Goal: Task Accomplishment & Management: Manage account settings

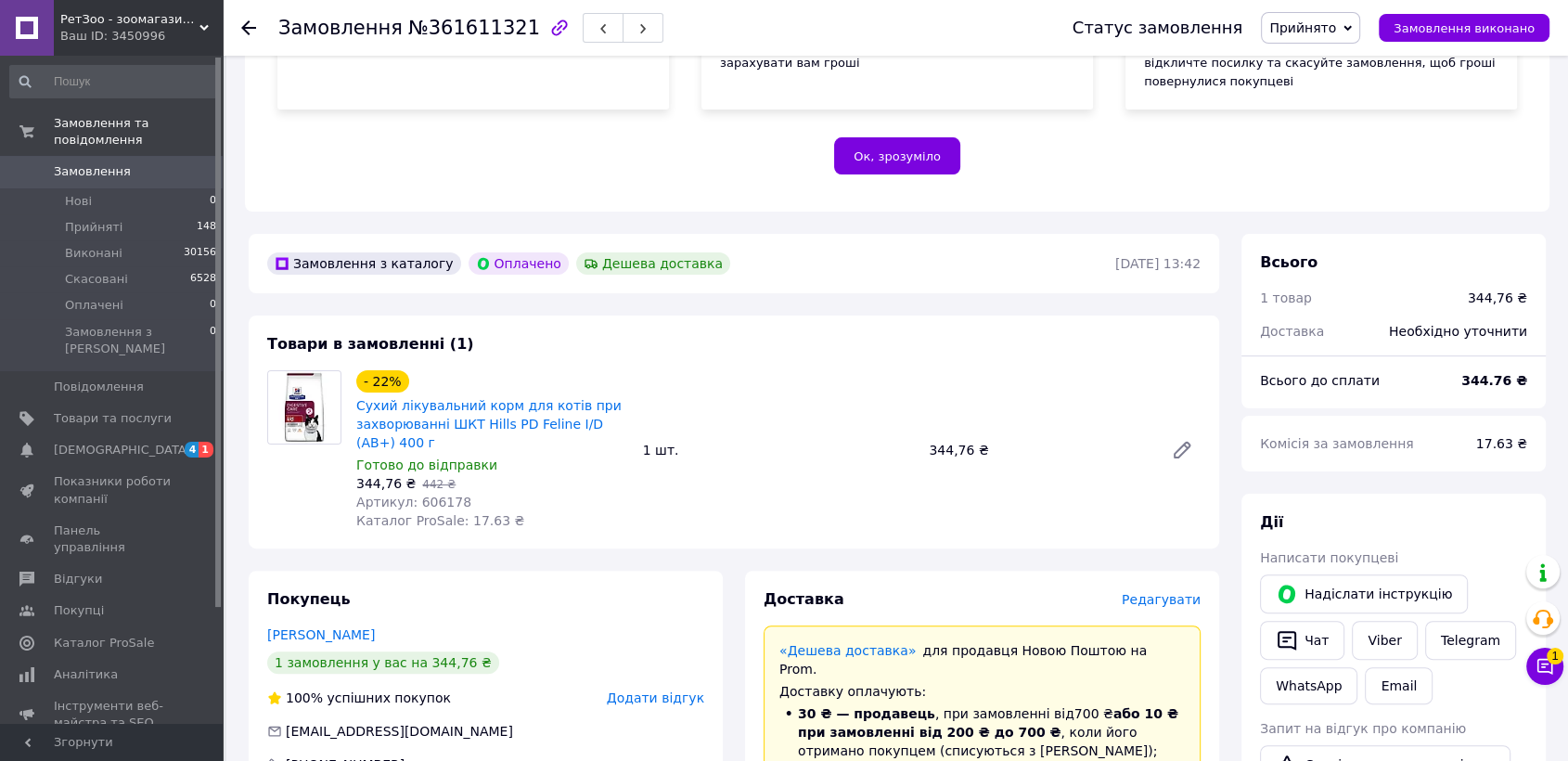
scroll to position [515, 0]
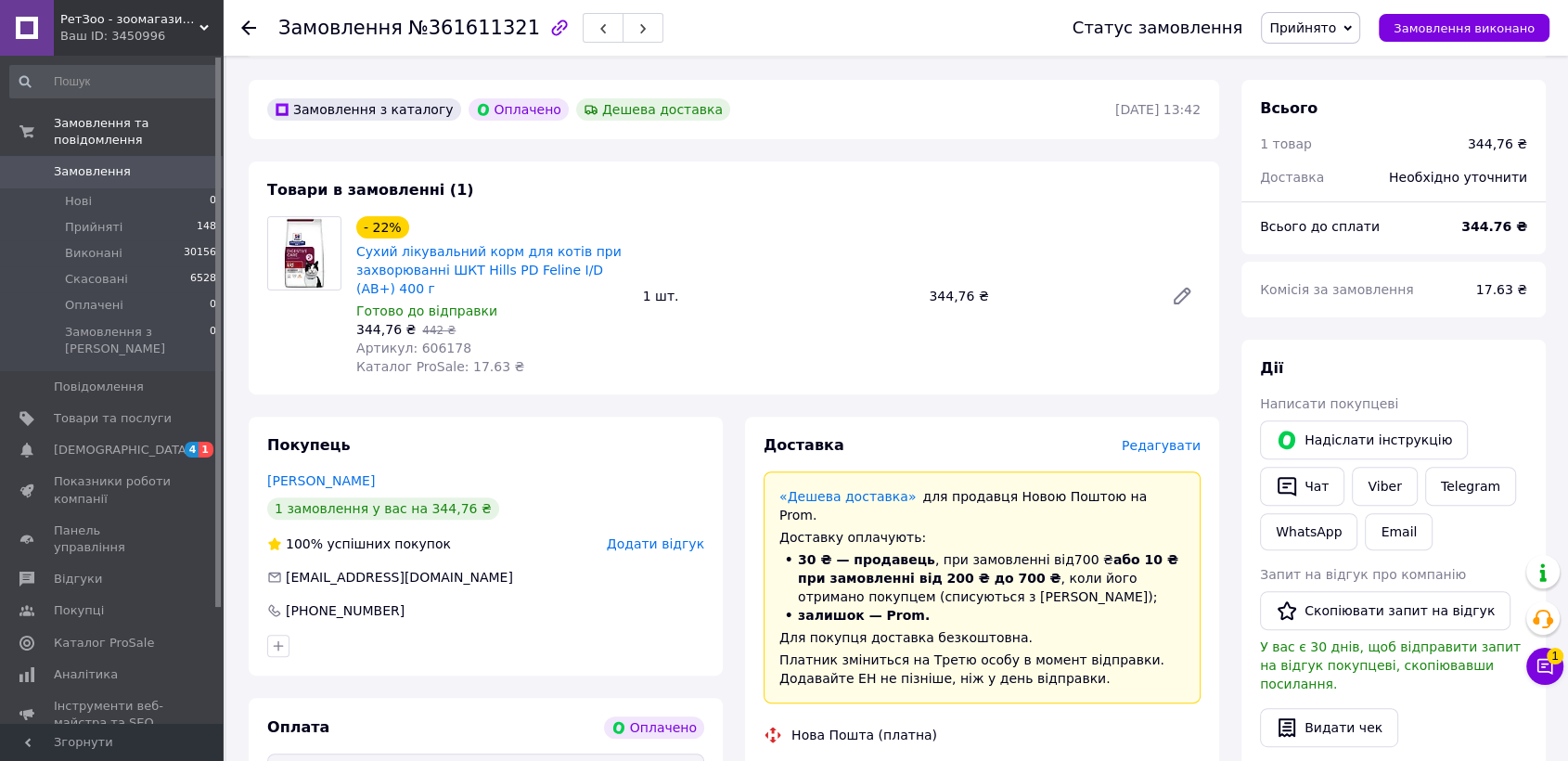
click at [425, 341] on span "Артикул: 606178" at bounding box center [413, 348] width 115 height 15
copy span "606178"
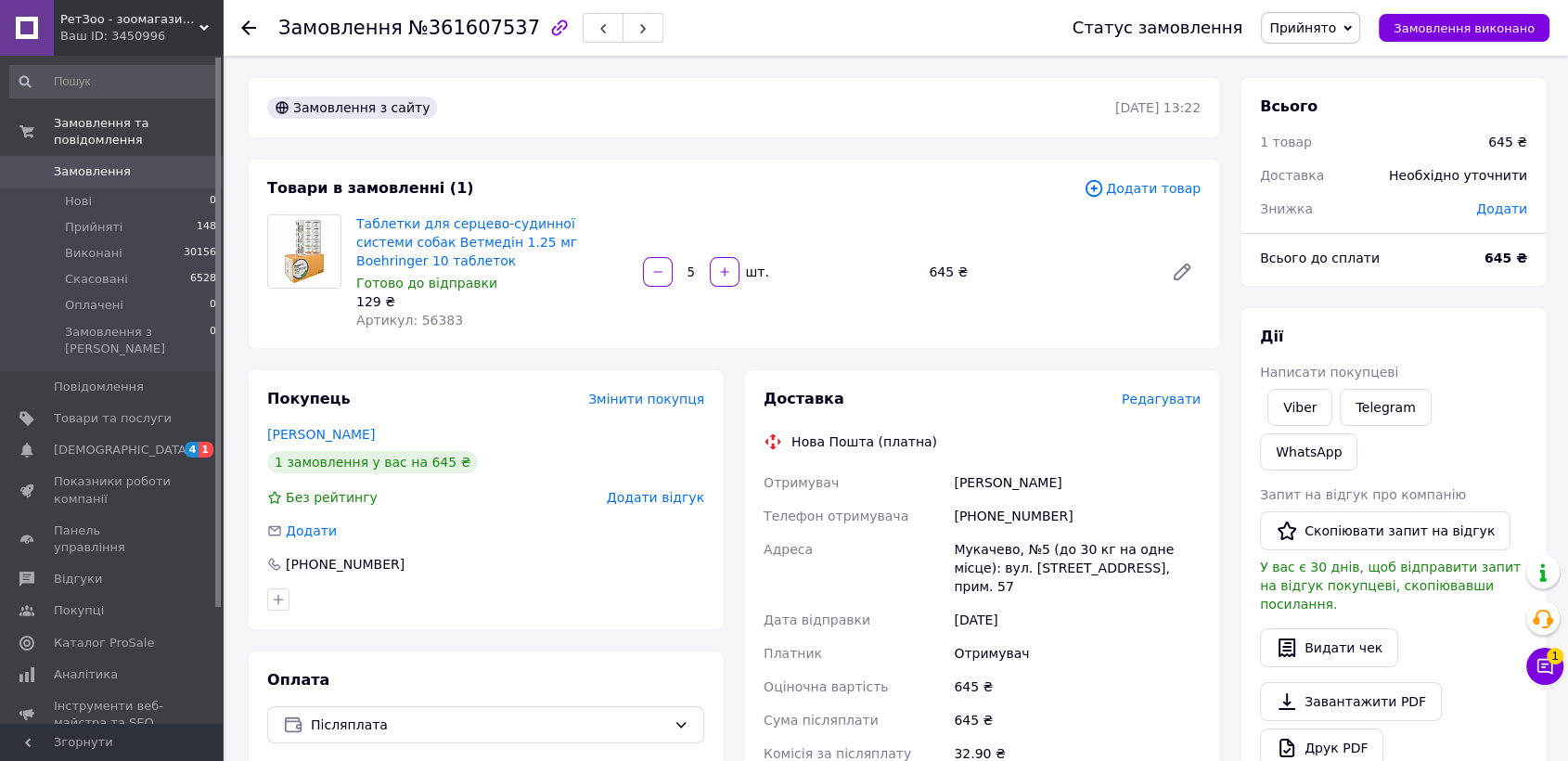
click at [423, 314] on span "Артикул: 56383" at bounding box center [409, 320] width 106 height 15
copy span "56383"
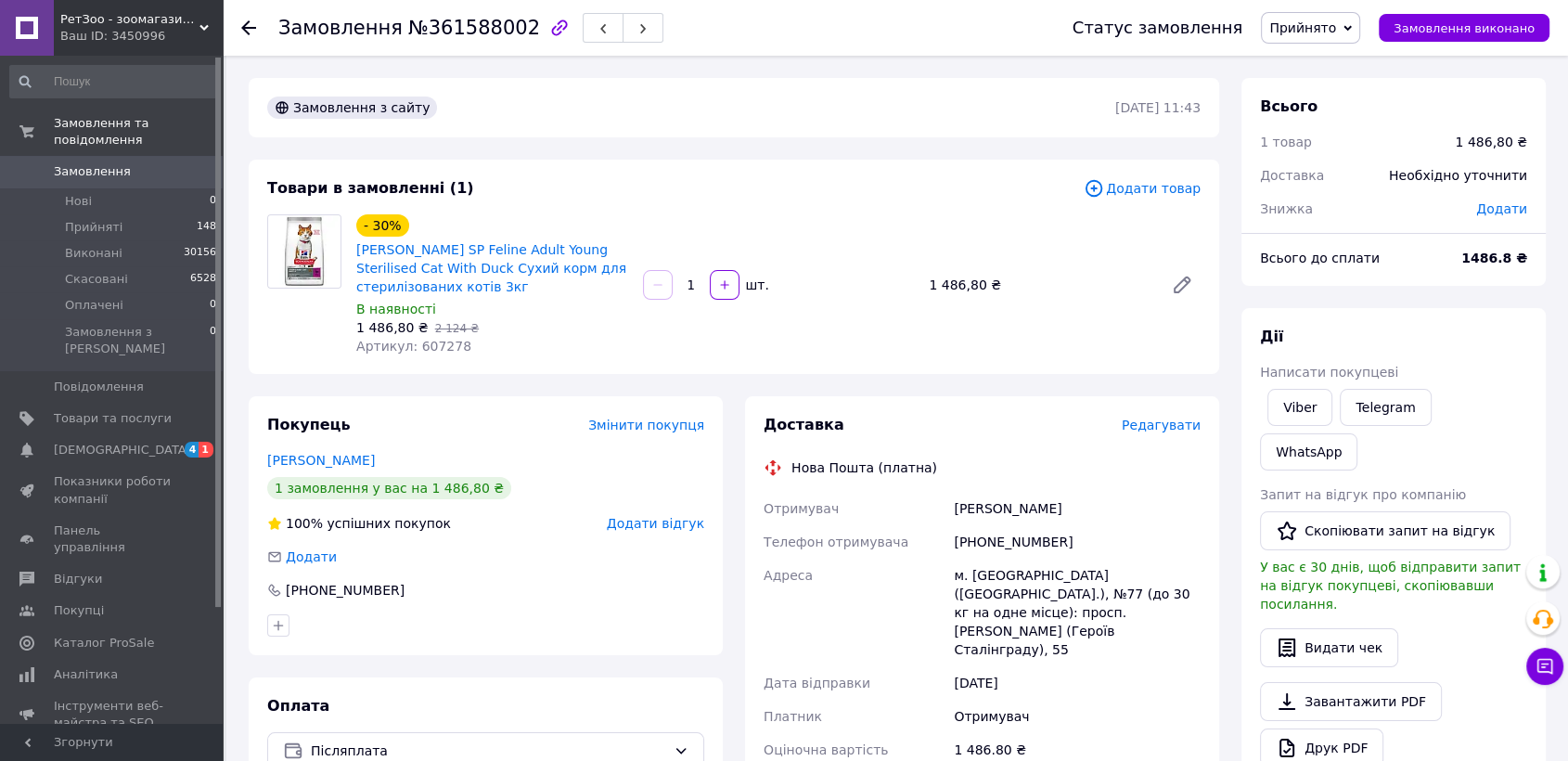
click at [425, 348] on span "Артикул: 607278" at bounding box center [413, 346] width 115 height 15
copy span "607278"
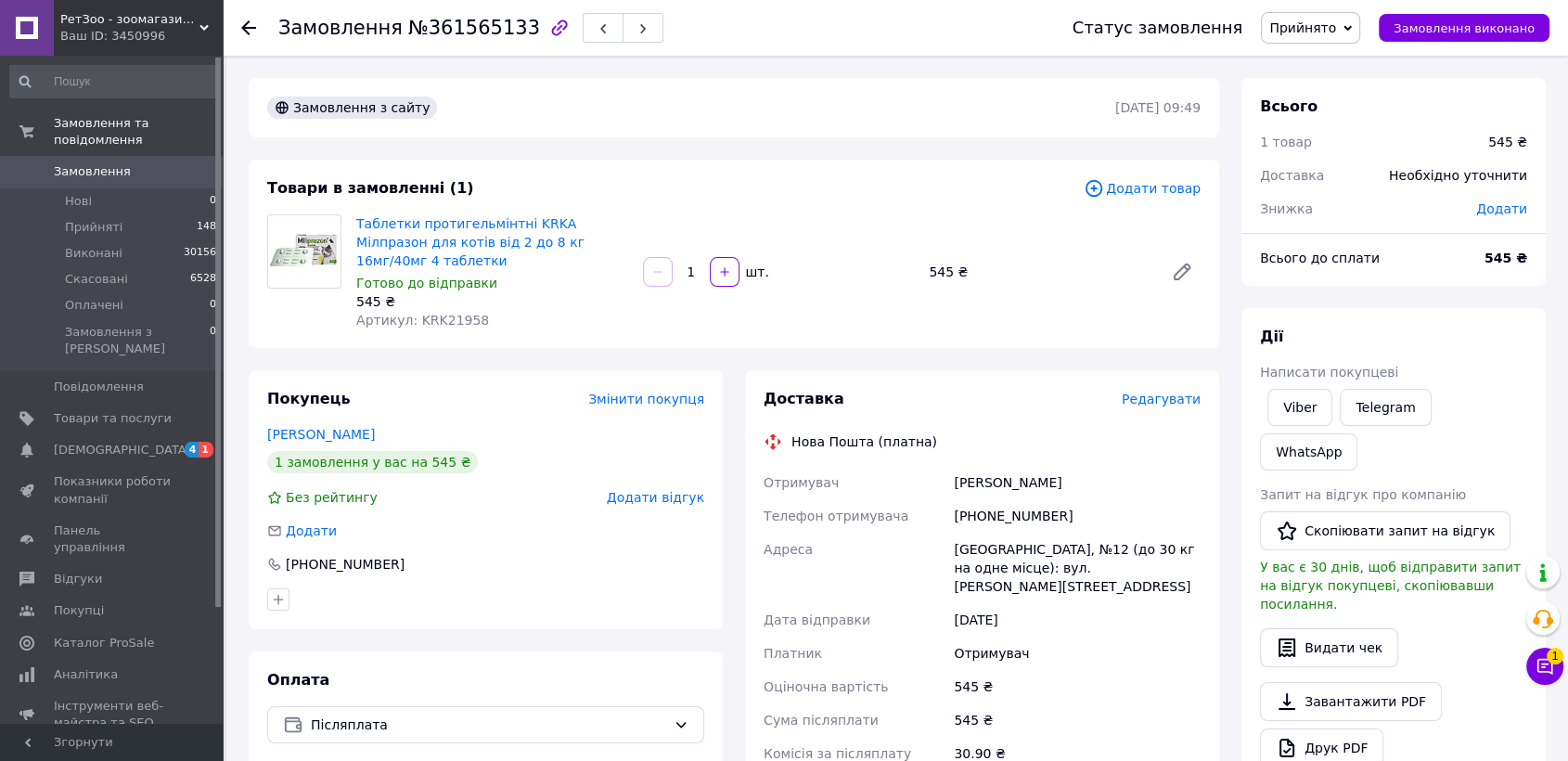
click at [461, 17] on span "№361565133" at bounding box center [474, 28] width 132 height 23
copy span "361565133"
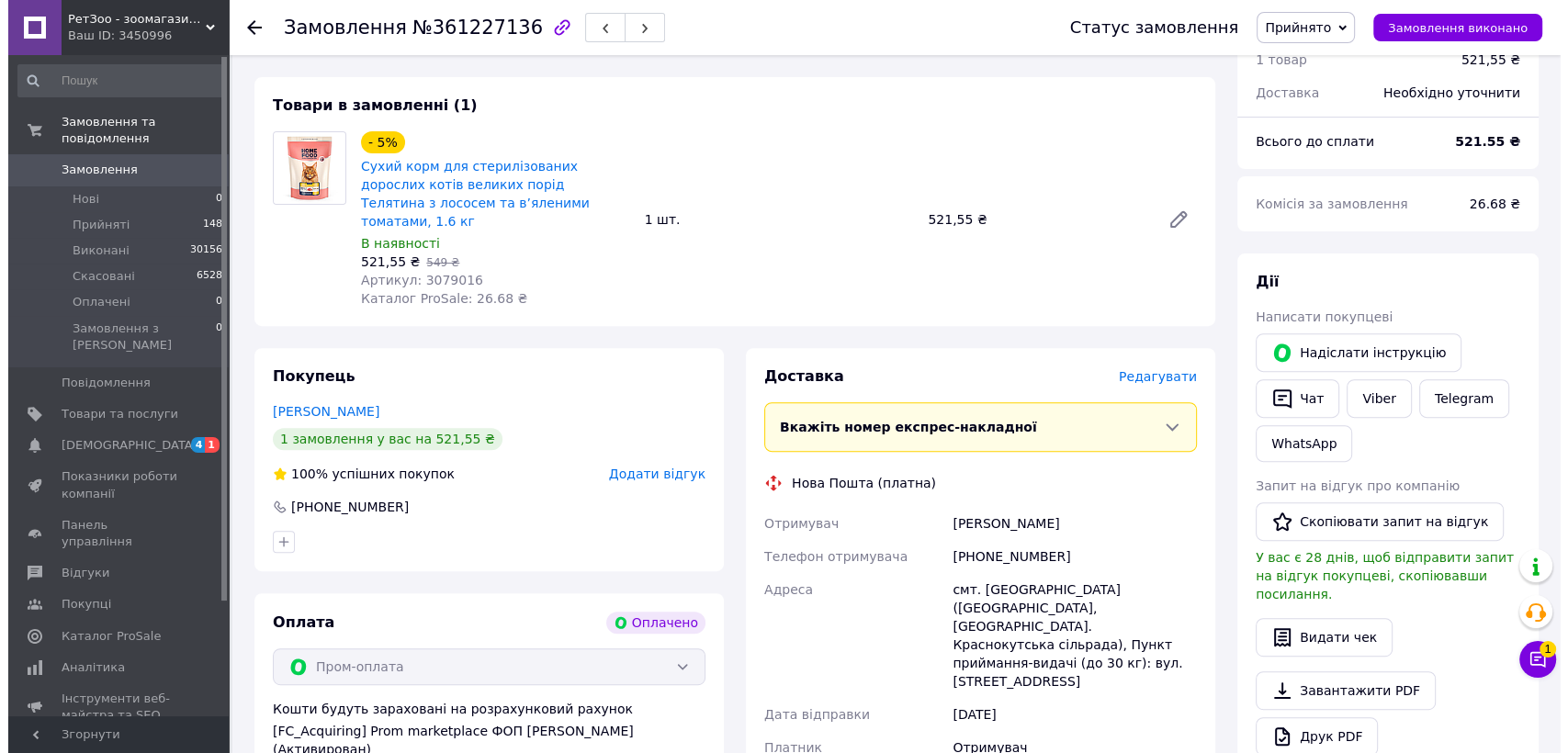
scroll to position [815, 0]
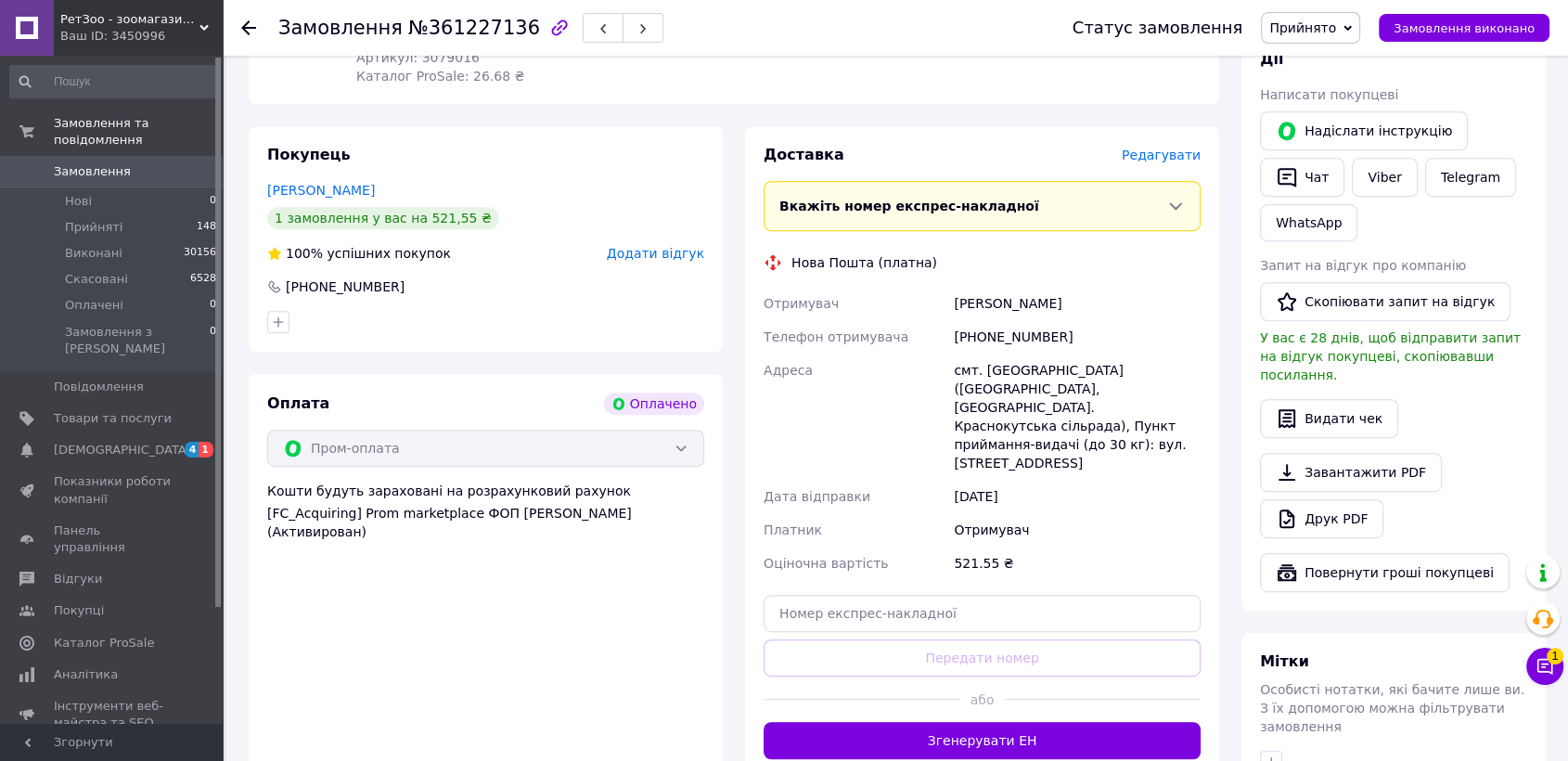
click at [1156, 148] on span "Редагувати" at bounding box center [1161, 155] width 79 height 15
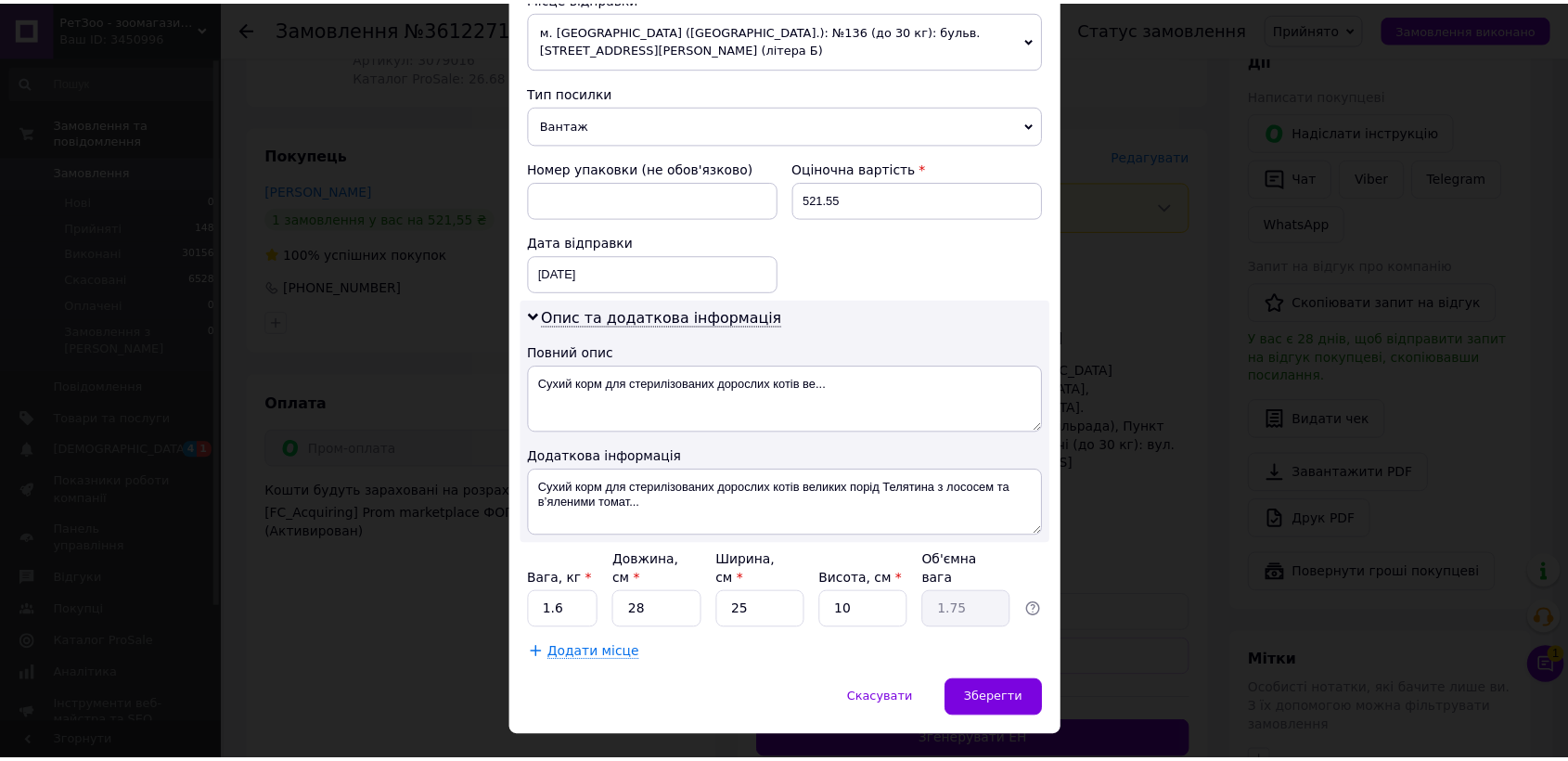
scroll to position [696, 0]
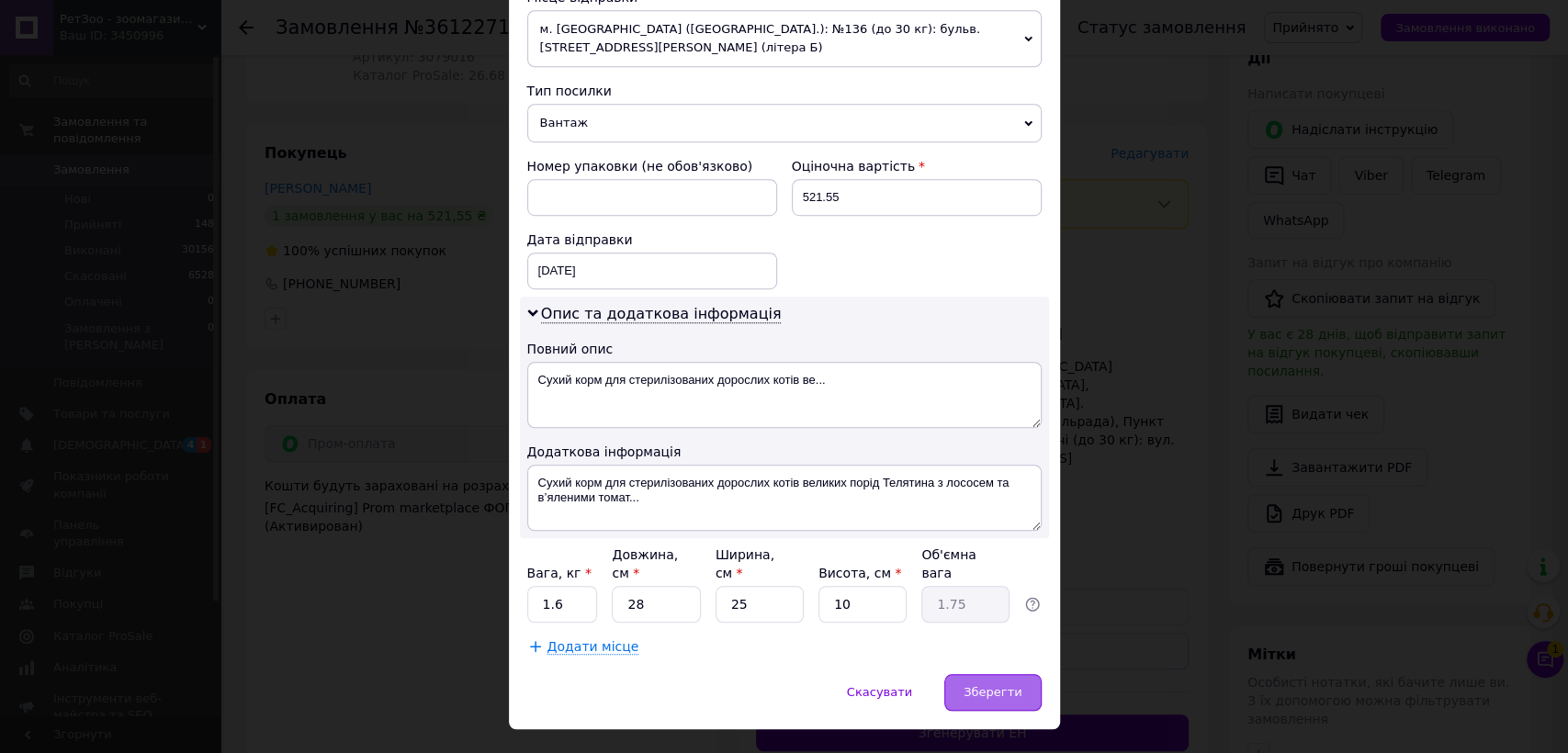
click at [971, 685] on span "Зберегти" at bounding box center [992, 692] width 57 height 14
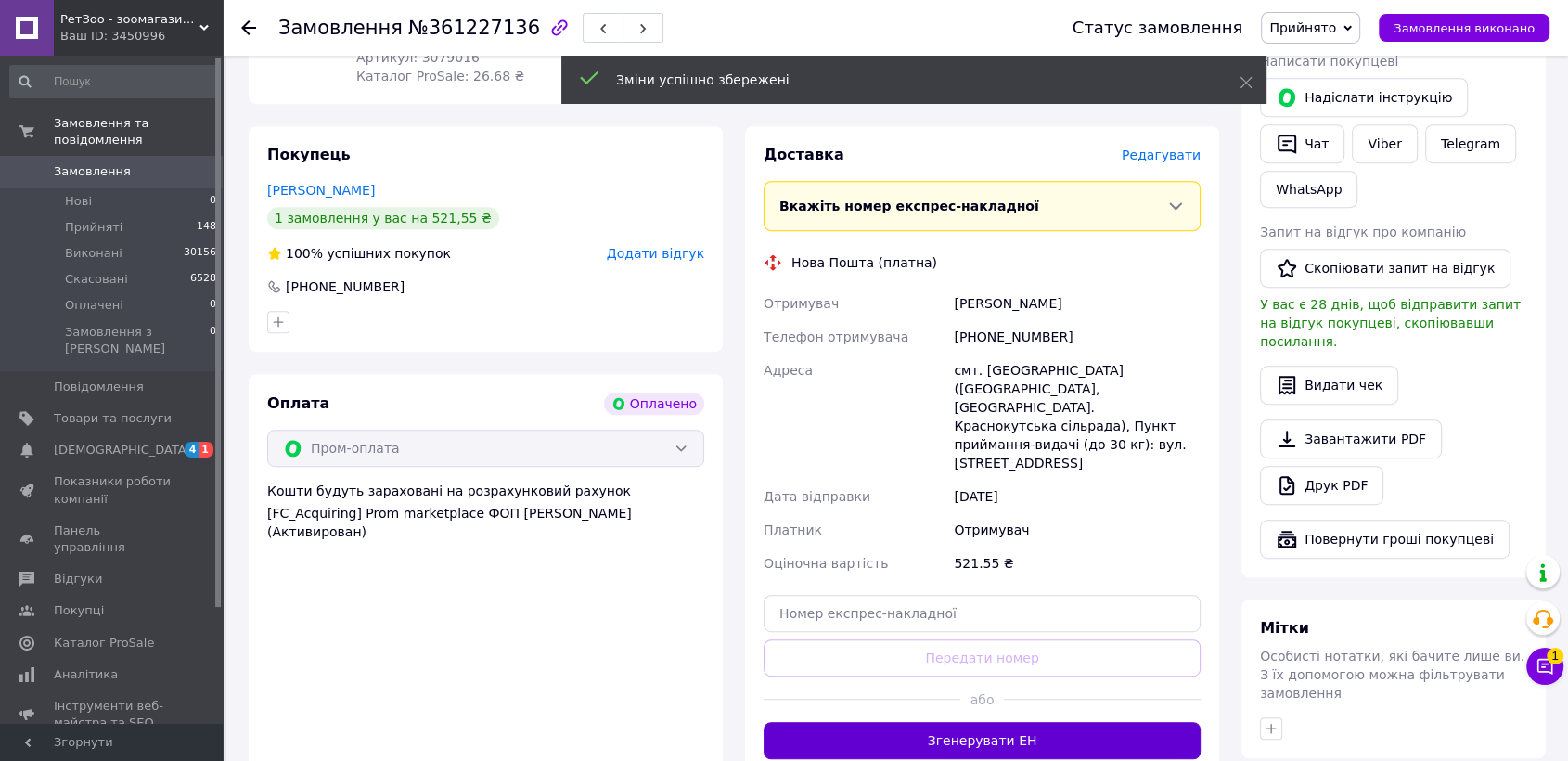
click at [897, 722] on button "Згенерувати ЕН" at bounding box center [982, 740] width 437 height 37
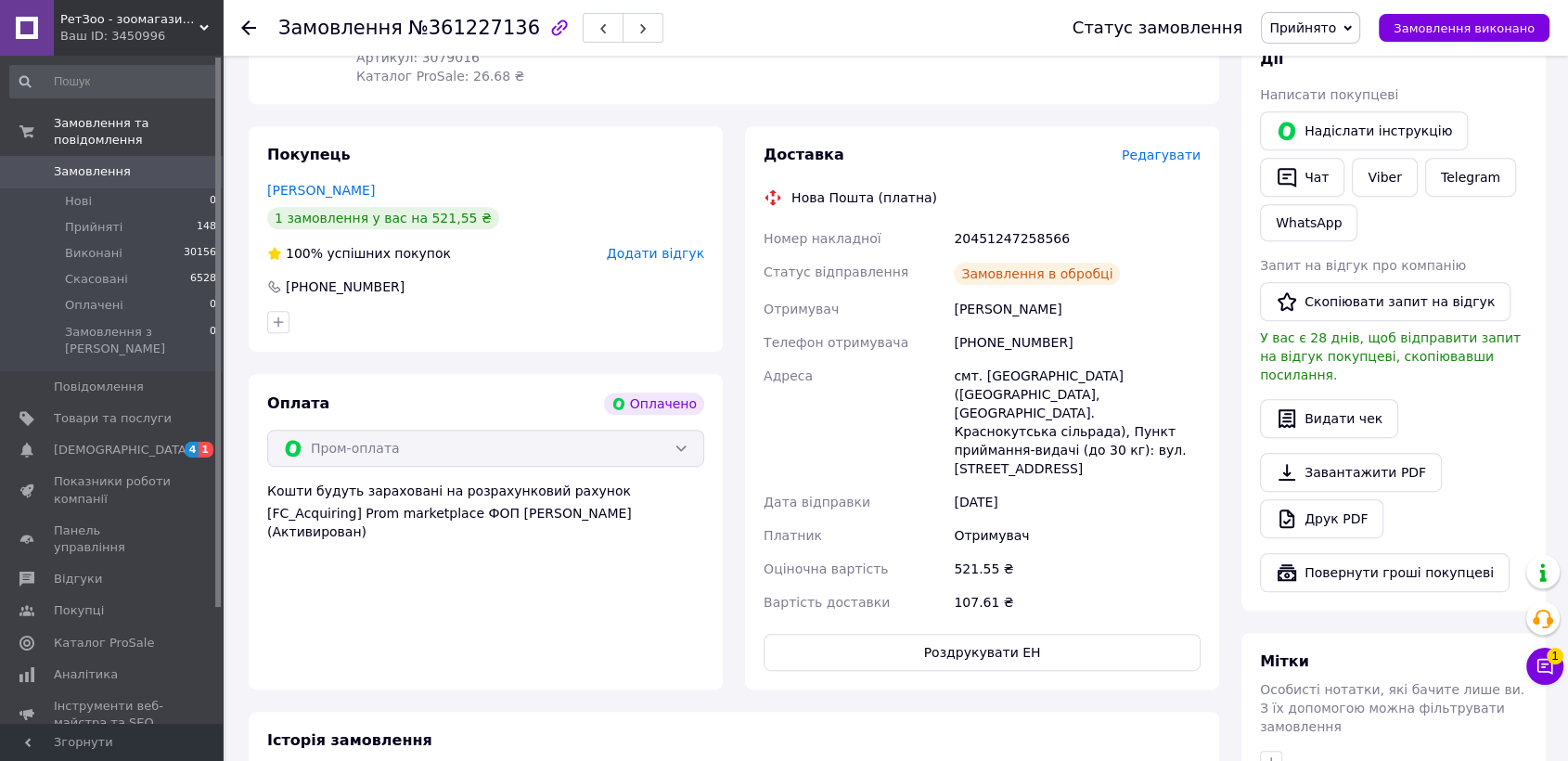
click at [931, 634] on button "Роздрукувати ЕН" at bounding box center [982, 653] width 437 height 37
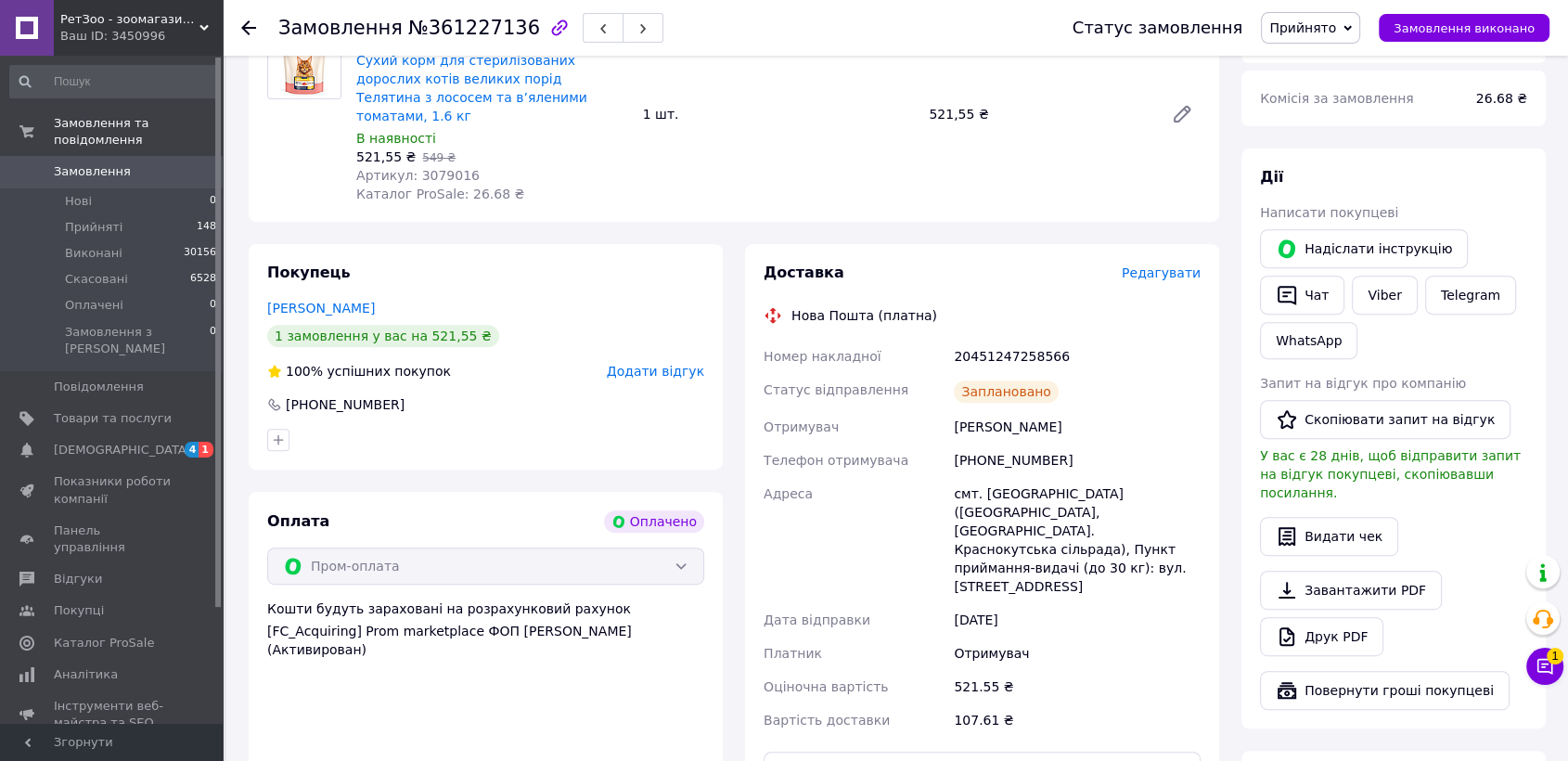
scroll to position [618, 0]
